Goal: Task Accomplishment & Management: Complete application form

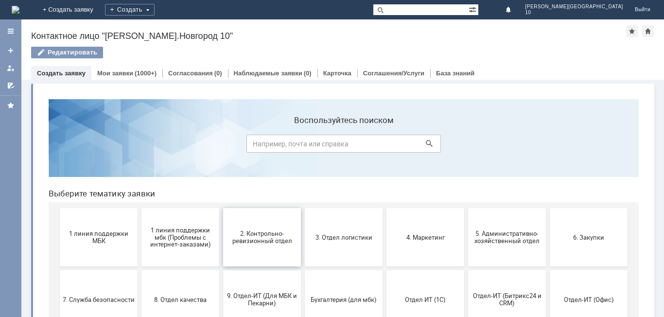
click at [270, 250] on button "2. Контрольно-ревизионный отдел" at bounding box center [262, 237] width 78 height 58
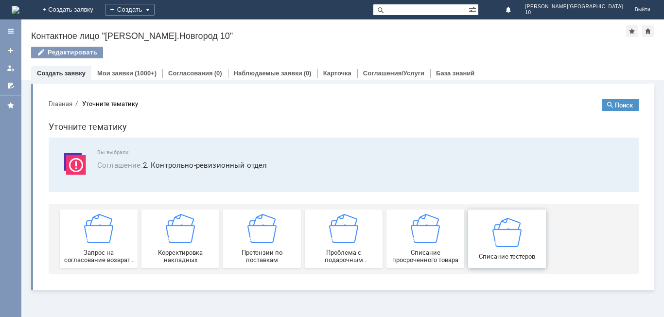
click at [521, 253] on span "Списание тестеров" at bounding box center [507, 255] width 72 height 7
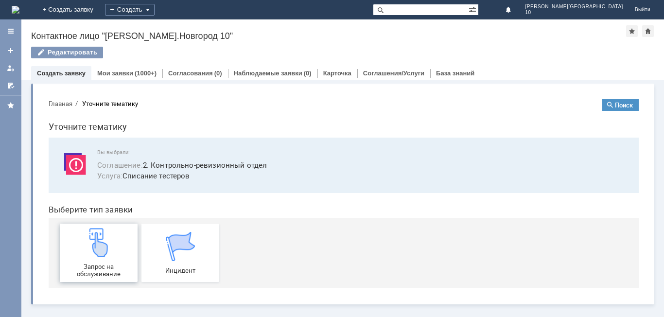
click at [105, 251] on img at bounding box center [98, 242] width 29 height 29
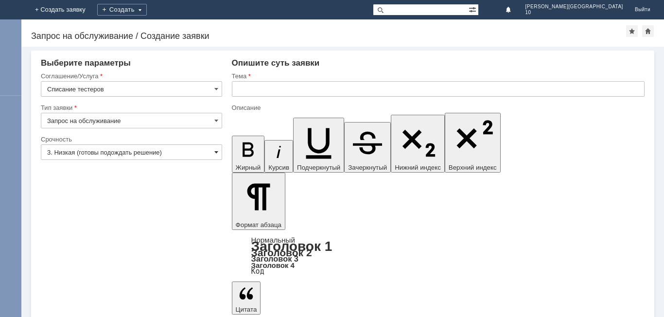
click at [217, 152] on span at bounding box center [216, 152] width 4 height 8
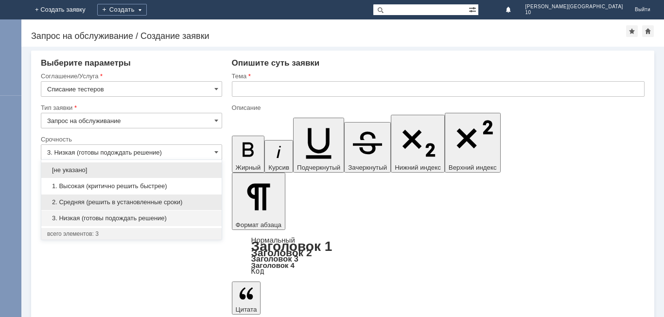
click at [87, 204] on span "2. Средняя (решить в установленные сроки)" at bounding box center [131, 202] width 169 height 8
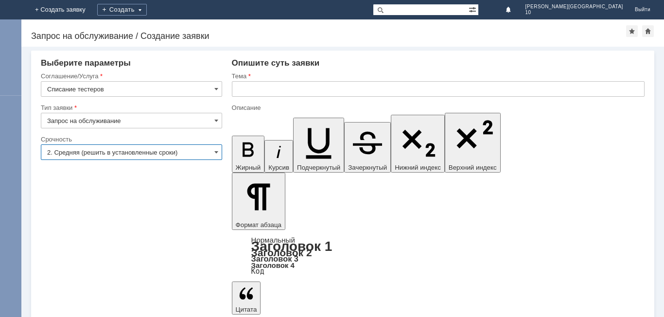
type input "2. Средняя (решить в установленные сроки)"
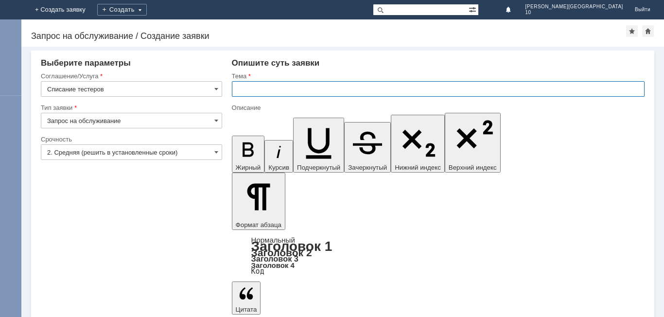
click at [259, 91] on input "text" at bounding box center [438, 89] width 413 height 16
type input "Отчет на списание тестеров Рогожиной Наталье"
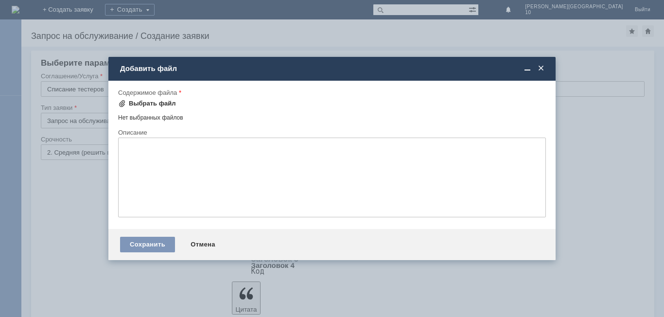
click at [147, 105] on div "Выбрать файл" at bounding box center [152, 104] width 47 height 8
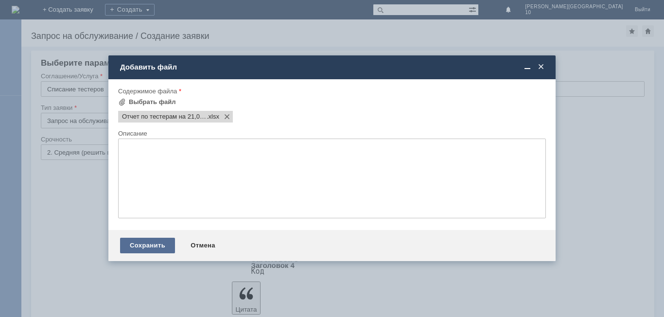
click at [145, 247] on div "Сохранить" at bounding box center [147, 246] width 55 height 16
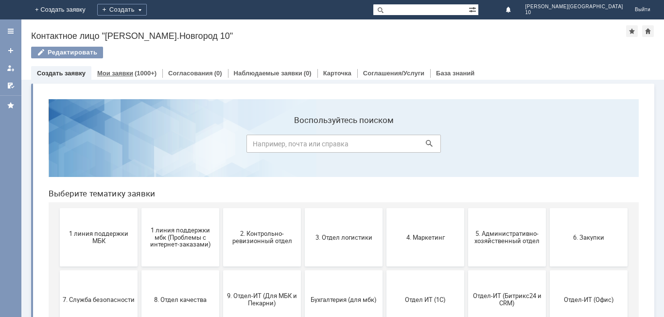
click at [128, 71] on link "Мои заявки" at bounding box center [115, 73] width 36 height 7
